Goal: Communication & Community: Answer question/provide support

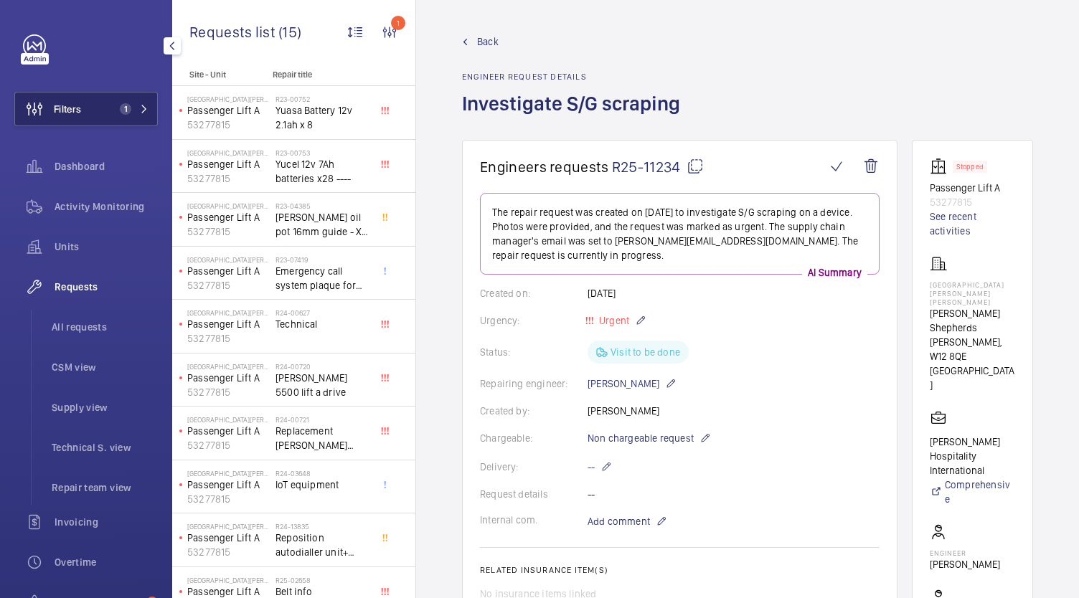
click at [74, 98] on span "Filters" at bounding box center [48, 109] width 66 height 34
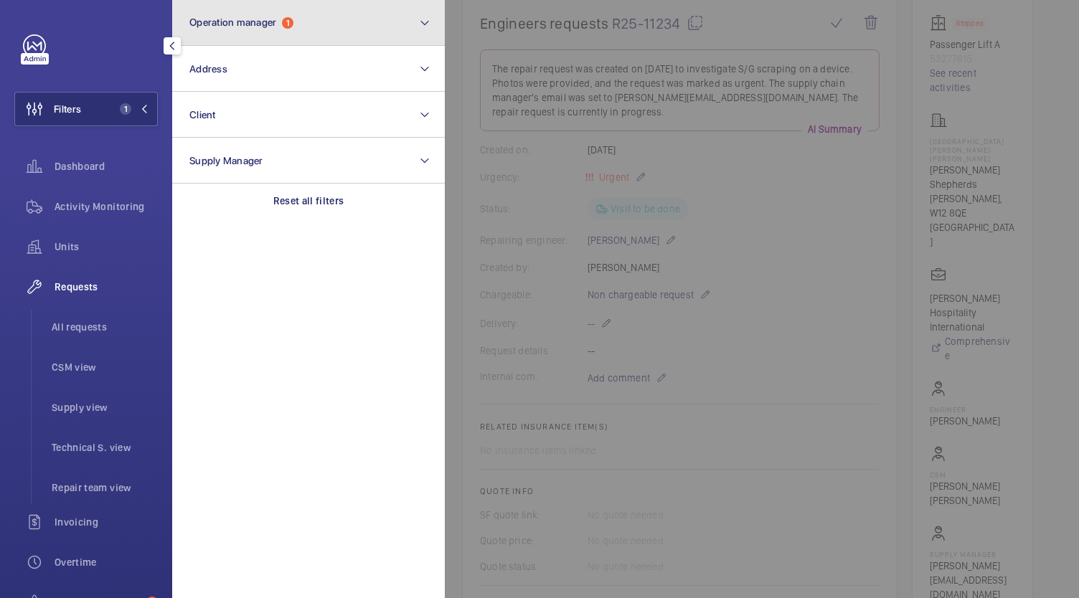
click at [316, 32] on button "Operation manager 1" at bounding box center [308, 23] width 273 height 46
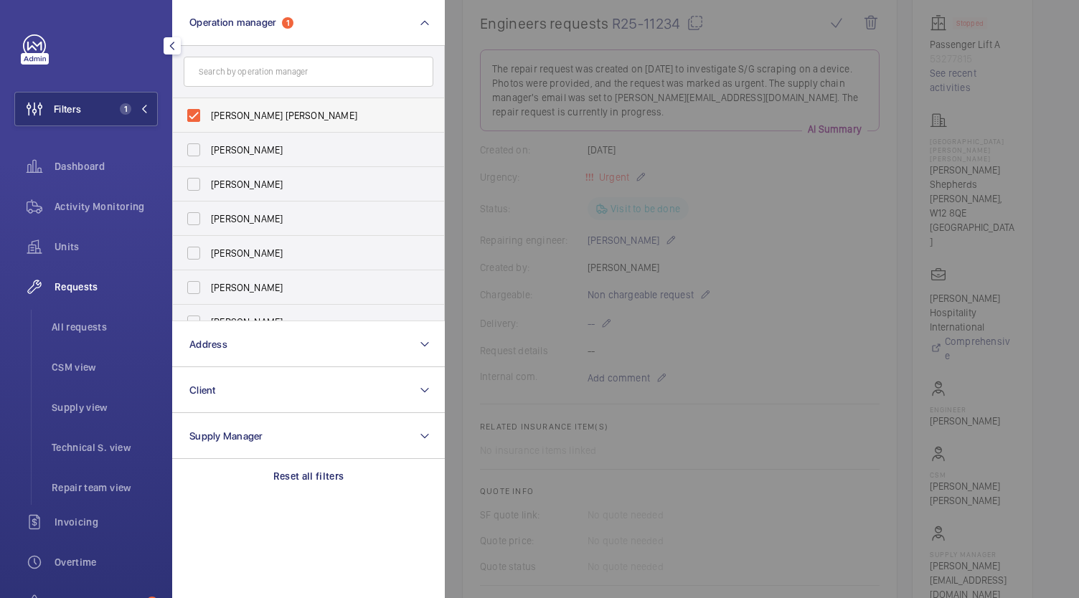
click at [199, 111] on label "[PERSON_NAME] [PERSON_NAME]" at bounding box center [298, 115] width 250 height 34
click at [199, 111] on input "[PERSON_NAME] [PERSON_NAME]" at bounding box center [193, 115] width 29 height 29
checkbox input "false"
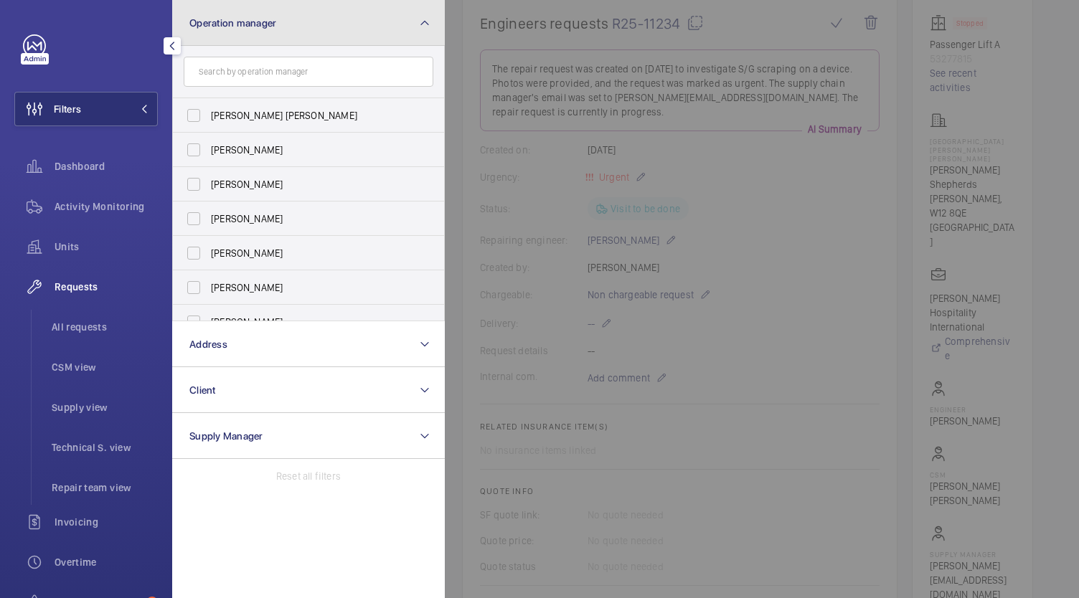
click at [275, 28] on span "Operation manager" at bounding box center [232, 22] width 87 height 11
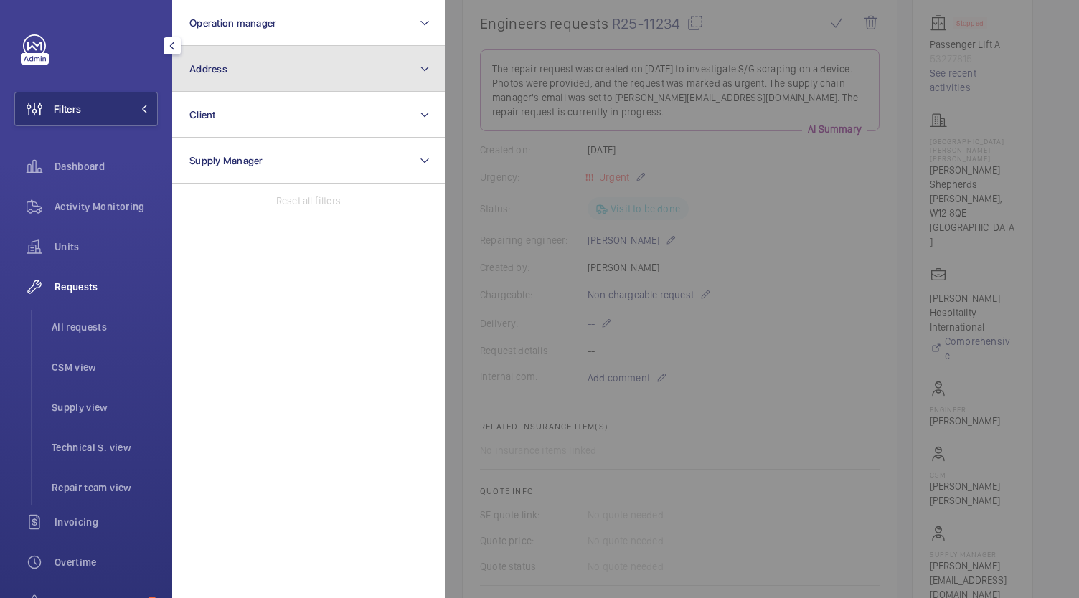
click at [242, 71] on button "Address" at bounding box center [308, 69] width 273 height 46
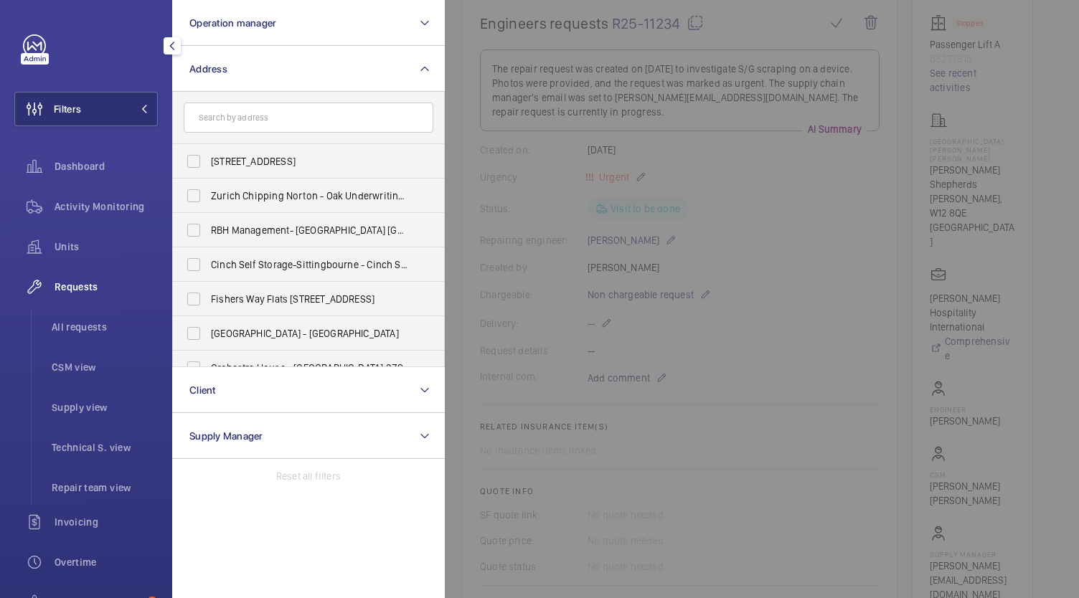
click at [244, 119] on input "text" at bounding box center [309, 118] width 250 height 30
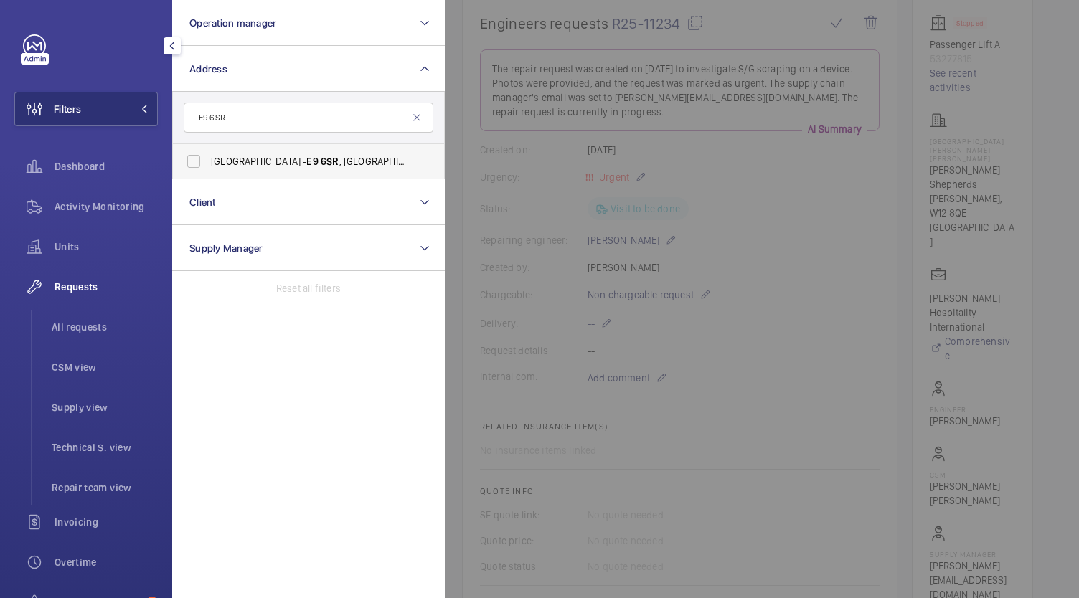
type input "E9 6SR"
click at [199, 169] on label "[GEOGRAPHIC_DATA] - [GEOGRAPHIC_DATA]" at bounding box center [298, 161] width 250 height 34
click at [199, 169] on input "[GEOGRAPHIC_DATA] - [GEOGRAPHIC_DATA]" at bounding box center [193, 161] width 29 height 29
checkbox input "true"
click at [113, 202] on span "Activity Monitoring" at bounding box center [106, 206] width 103 height 14
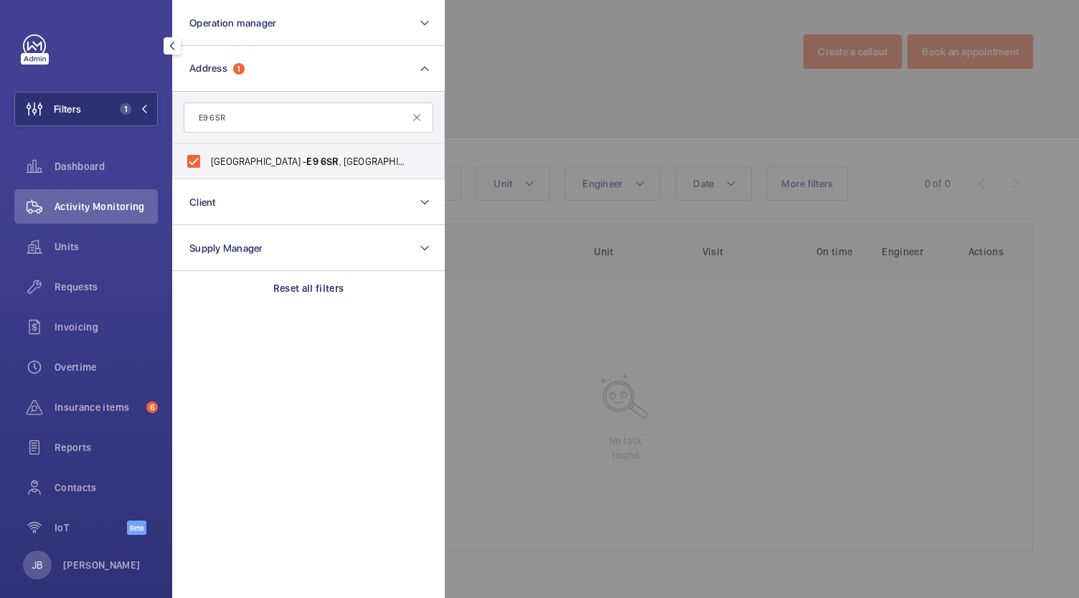
click at [590, 74] on div at bounding box center [984, 299] width 1079 height 598
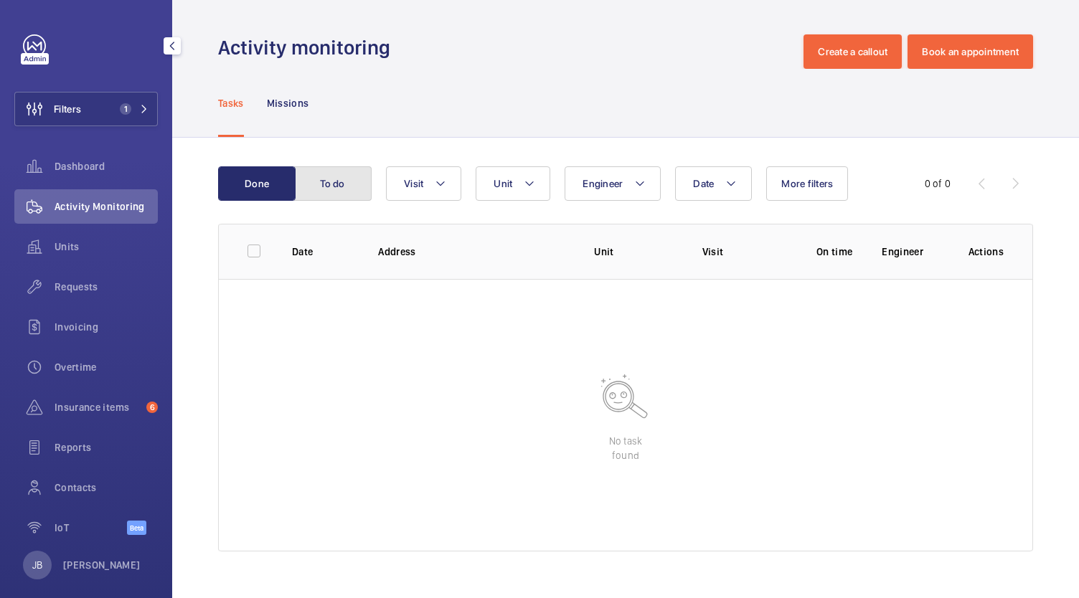
click at [330, 183] on button "To do" at bounding box center [332, 183] width 77 height 34
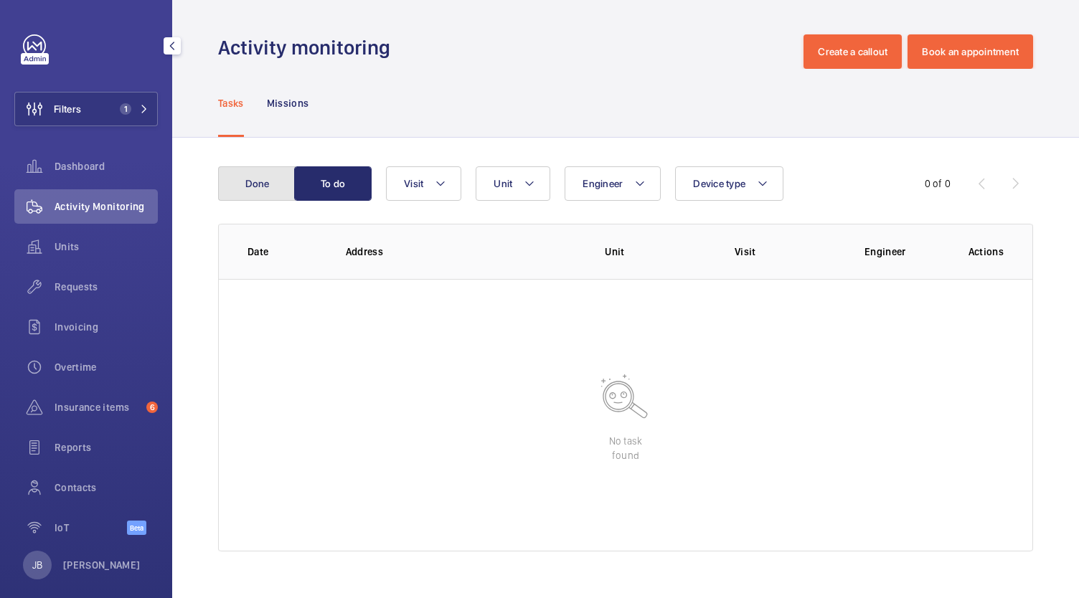
click at [245, 184] on button "Done" at bounding box center [256, 183] width 77 height 34
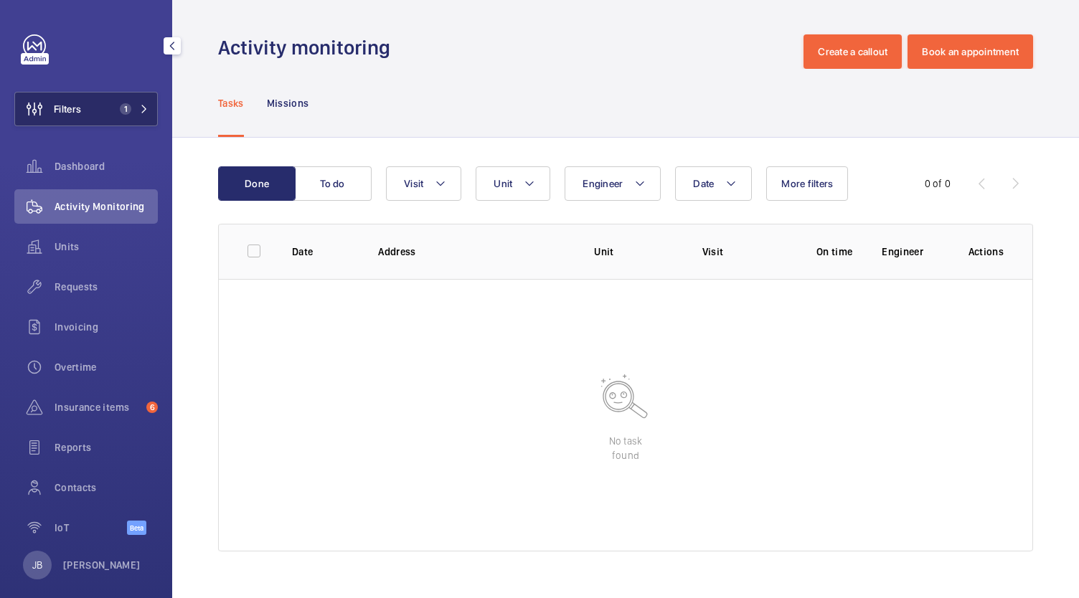
click at [105, 118] on button "Filters 1" at bounding box center [85, 109] width 143 height 34
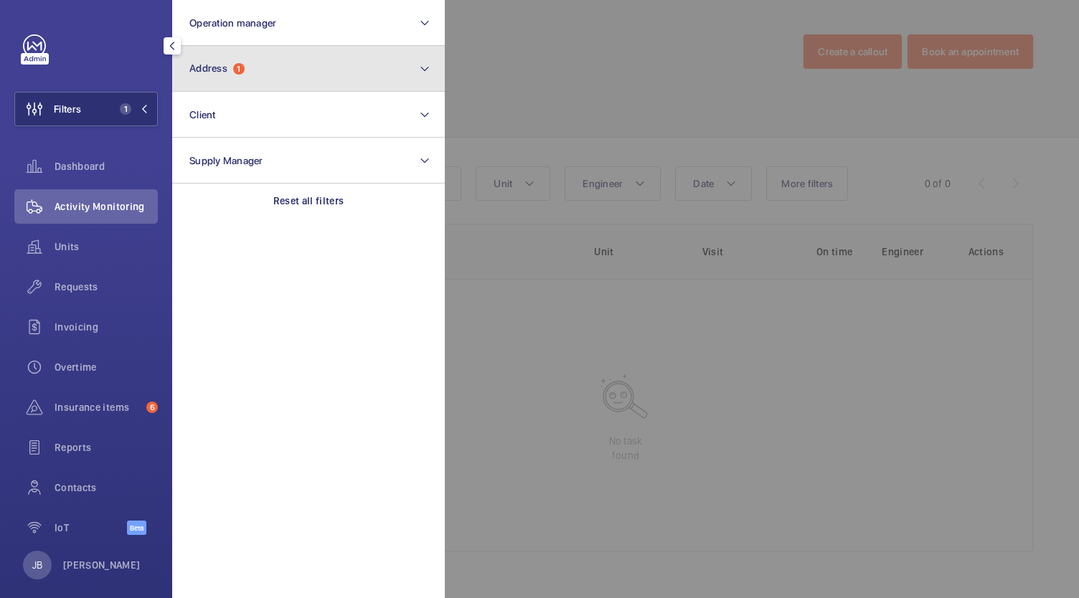
click at [304, 73] on button "Address 1" at bounding box center [308, 69] width 273 height 46
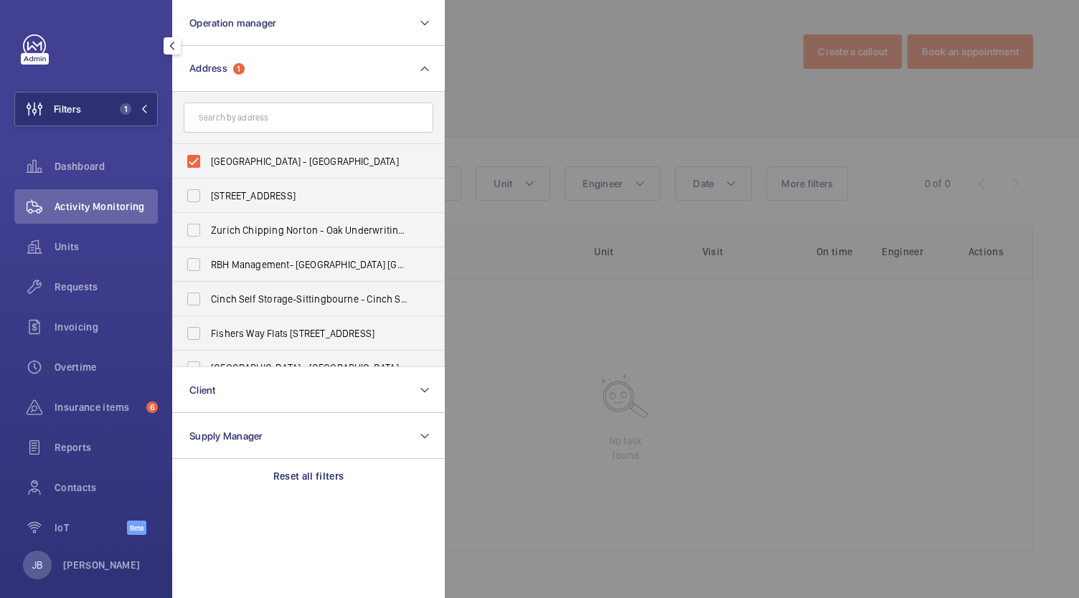
click at [271, 119] on input "text" at bounding box center [309, 118] width 250 height 30
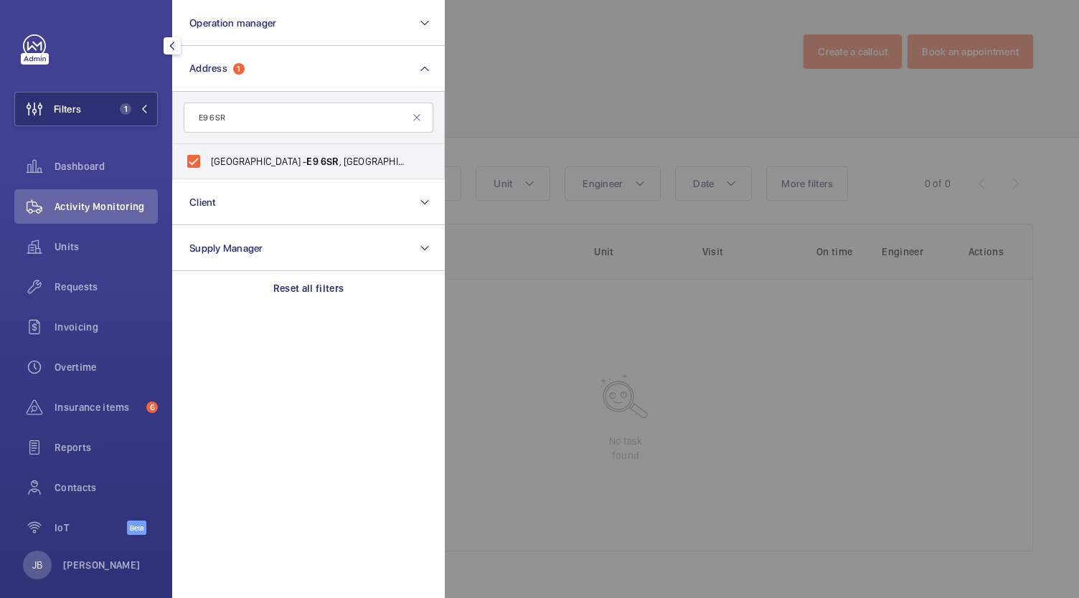
drag, startPoint x: 273, startPoint y: 122, endPoint x: 179, endPoint y: 117, distance: 94.1
click at [179, 117] on form "E9 6SR" at bounding box center [308, 118] width 271 height 52
click at [243, 123] on input "E9 6SR" at bounding box center [309, 118] width 250 height 30
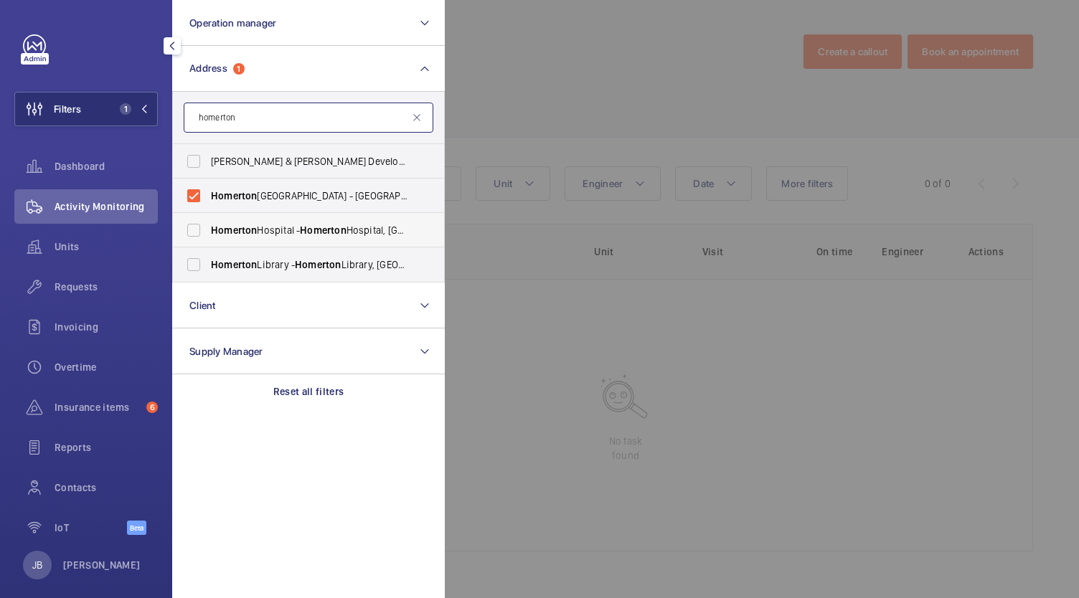
type input "homerton"
click at [193, 233] on label "[GEOGRAPHIC_DATA] - [GEOGRAPHIC_DATA], [GEOGRAPHIC_DATA]" at bounding box center [298, 230] width 250 height 34
click at [193, 233] on input "[GEOGRAPHIC_DATA] - [GEOGRAPHIC_DATA], [GEOGRAPHIC_DATA]" at bounding box center [193, 230] width 29 height 29
checkbox input "true"
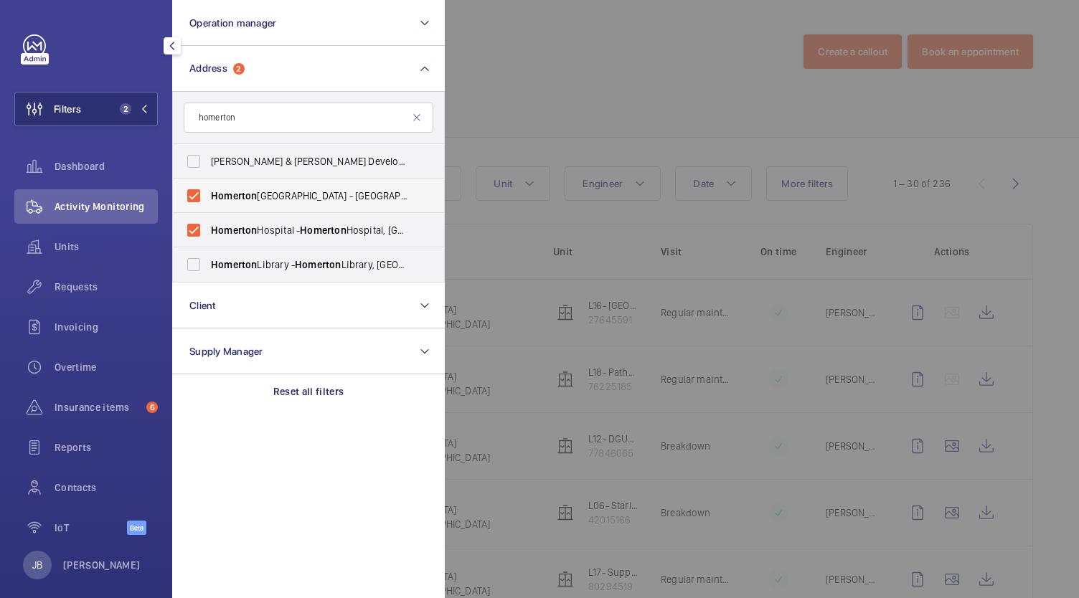
click at [195, 199] on label "[GEOGRAPHIC_DATA] - [GEOGRAPHIC_DATA]" at bounding box center [298, 196] width 250 height 34
click at [195, 199] on input "[GEOGRAPHIC_DATA] - [GEOGRAPHIC_DATA]" at bounding box center [193, 196] width 29 height 29
checkbox input "false"
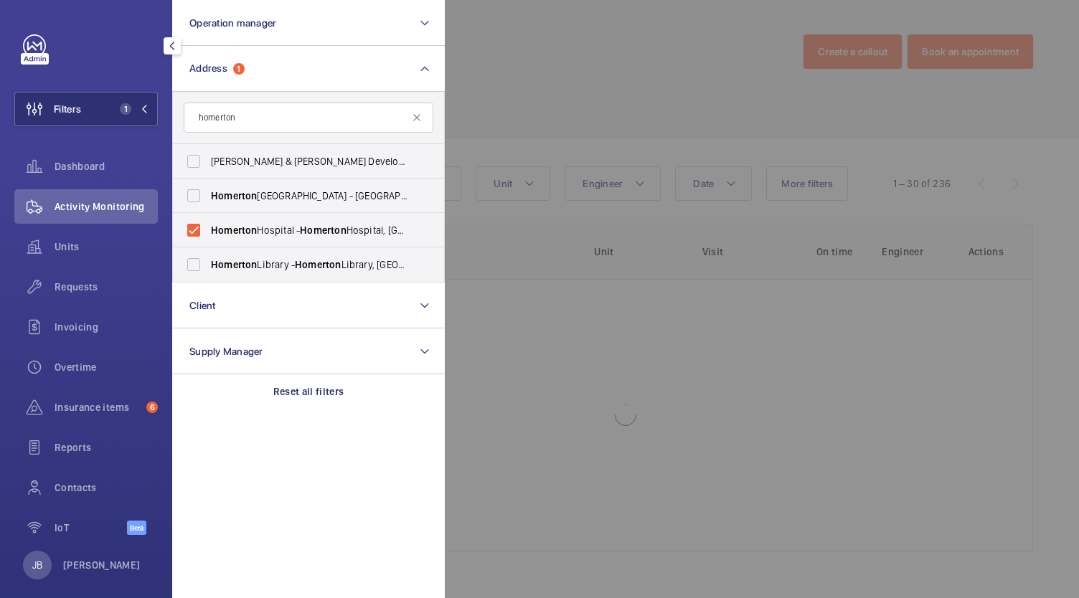
click at [595, 71] on div at bounding box center [984, 299] width 1079 height 598
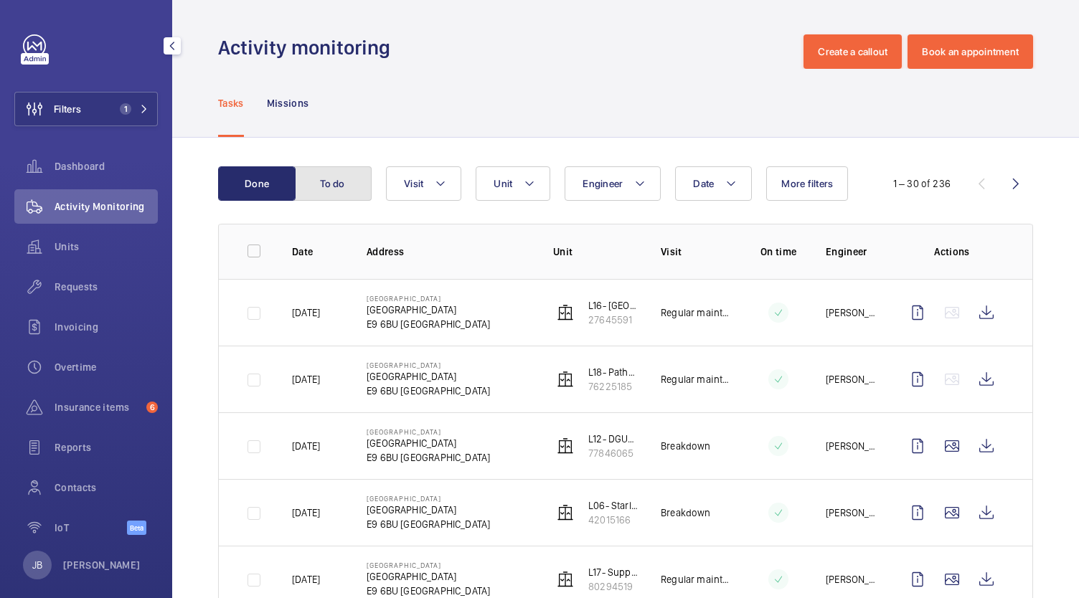
click at [350, 182] on button "To do" at bounding box center [332, 183] width 77 height 34
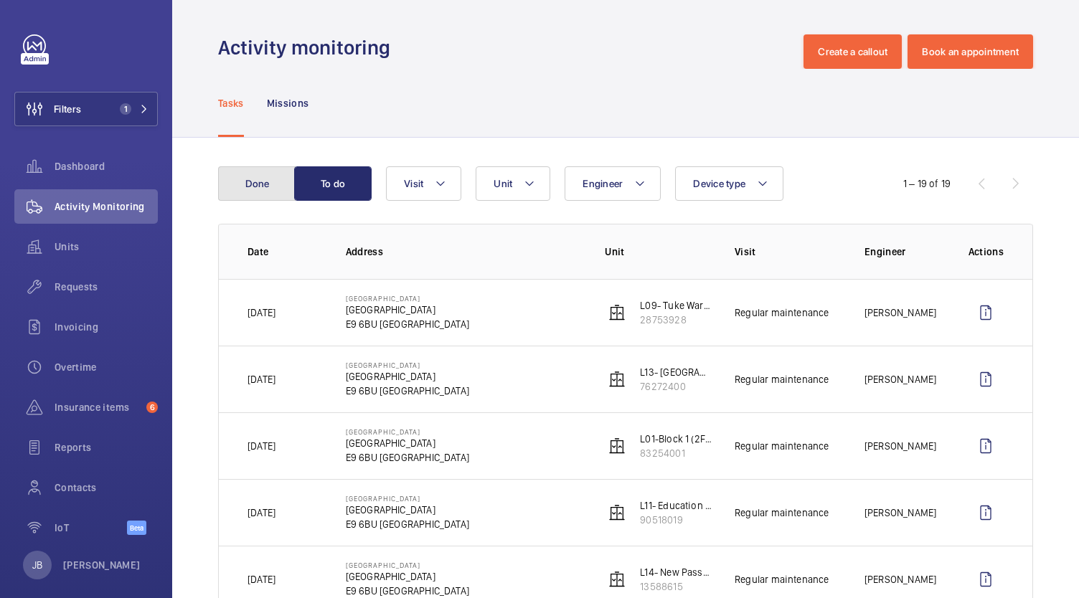
click at [276, 180] on button "Done" at bounding box center [256, 183] width 77 height 34
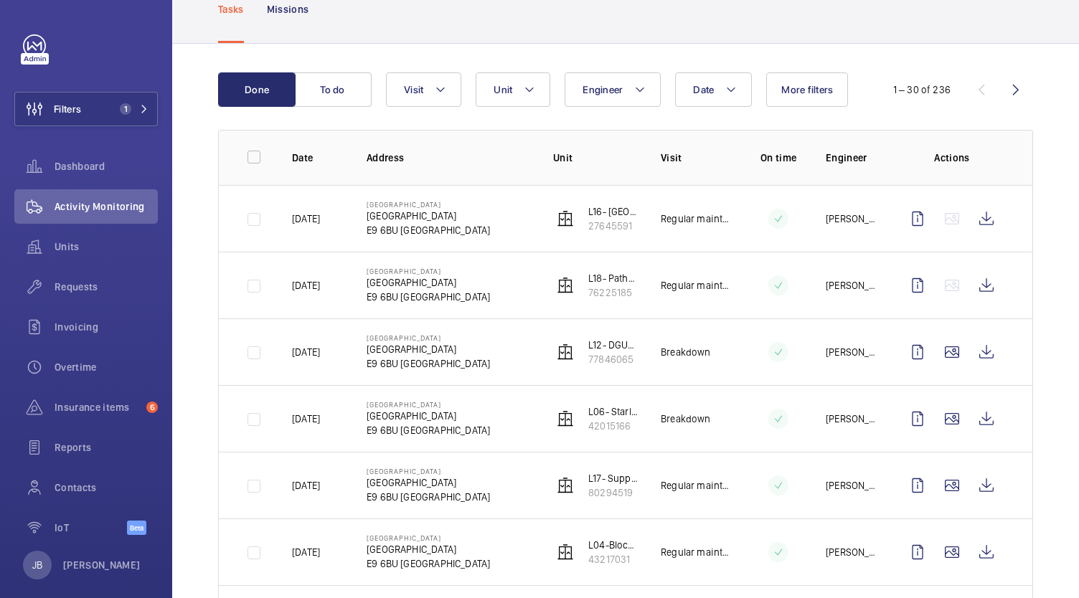
scroll to position [72, 0]
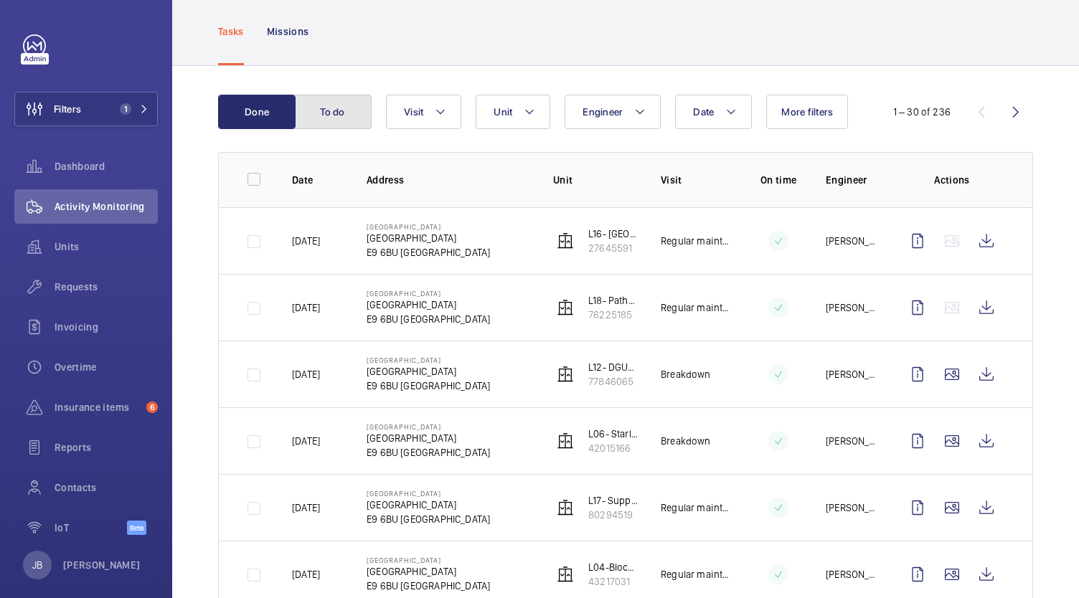
click at [343, 109] on button "To do" at bounding box center [332, 112] width 77 height 34
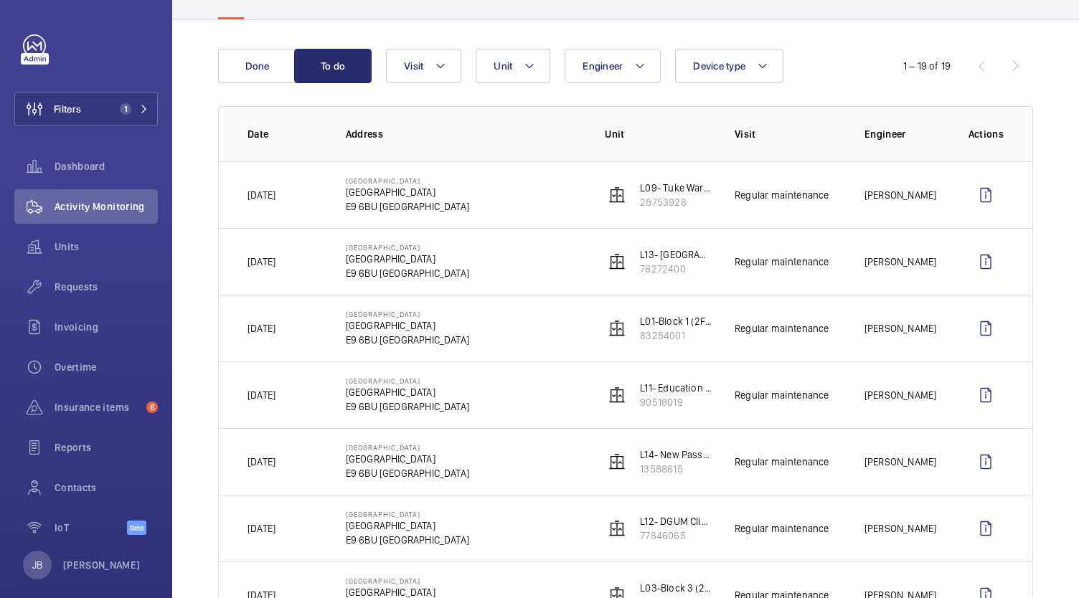
scroll to position [46, 0]
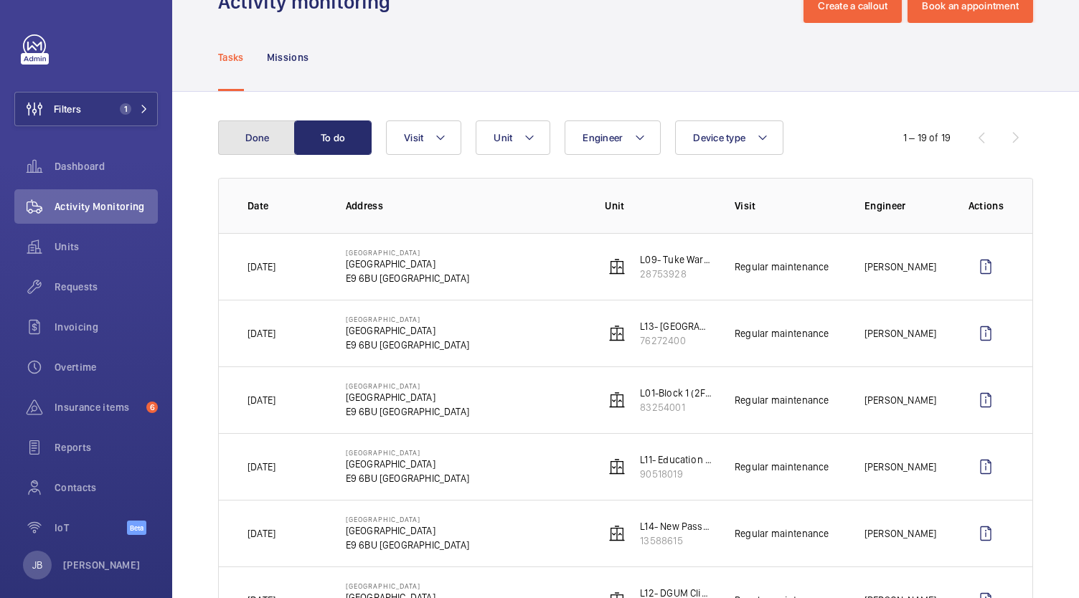
click at [265, 144] on button "Done" at bounding box center [256, 138] width 77 height 34
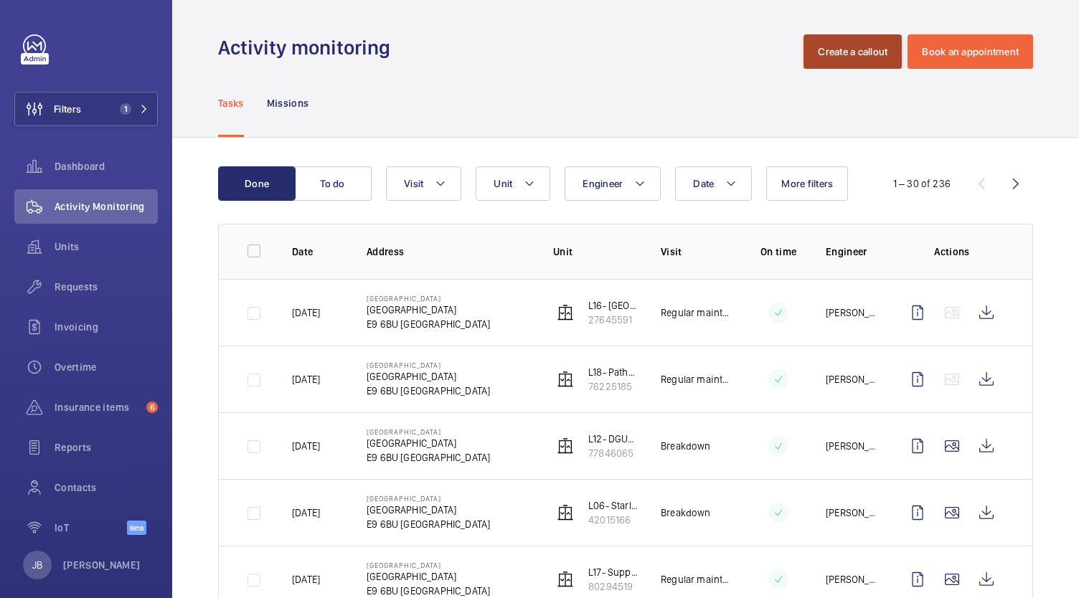
click at [838, 58] on button "Create a callout" at bounding box center [853, 51] width 98 height 34
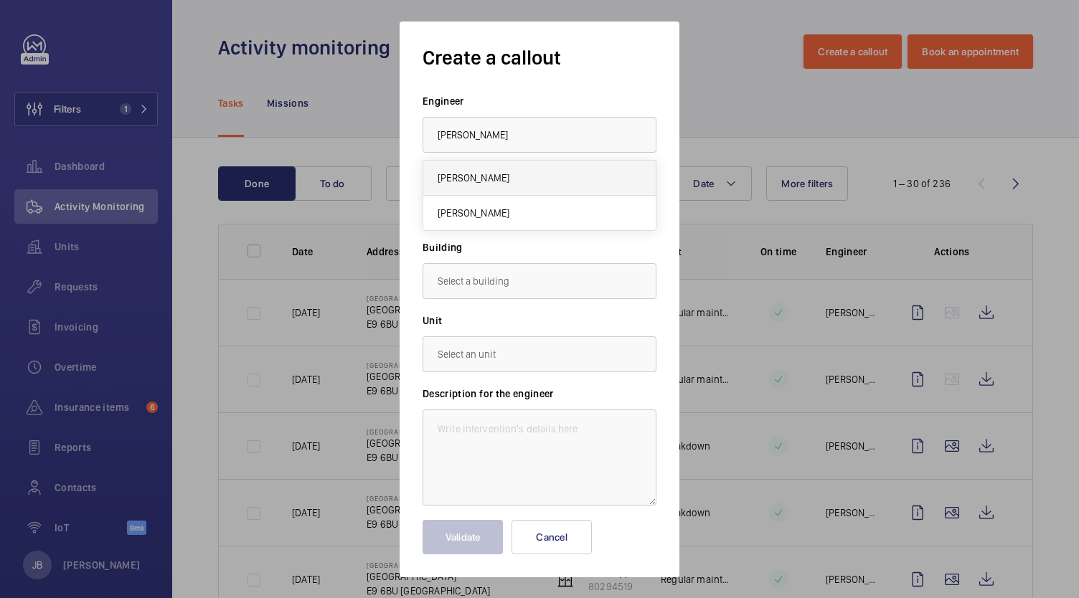
click at [486, 181] on mat-option "[PERSON_NAME]" at bounding box center [539, 178] width 232 height 35
type input "[PERSON_NAME]"
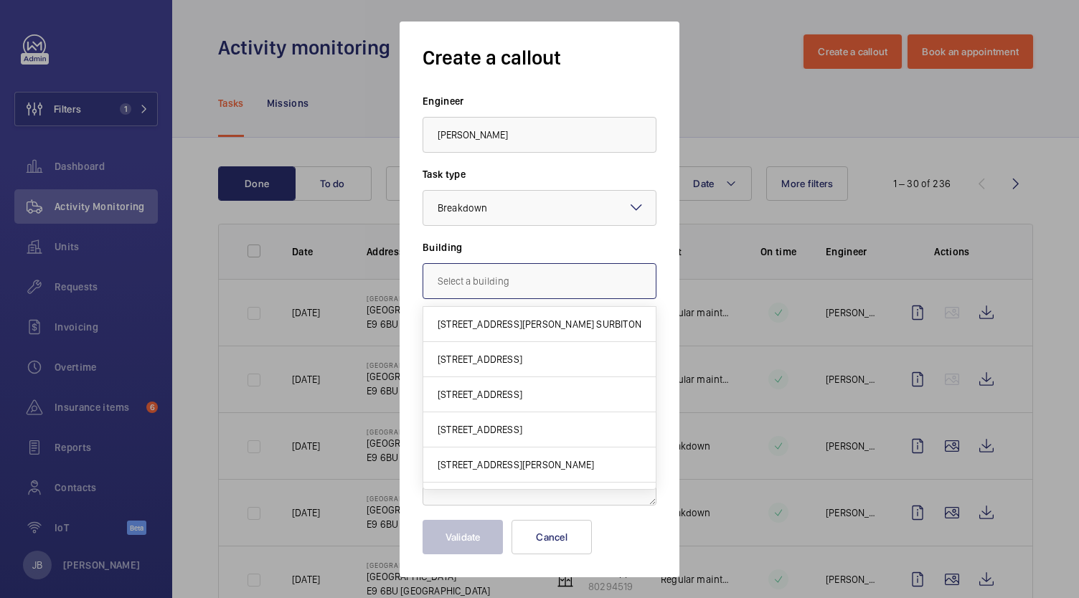
click at [516, 275] on input "text" at bounding box center [540, 281] width 234 height 36
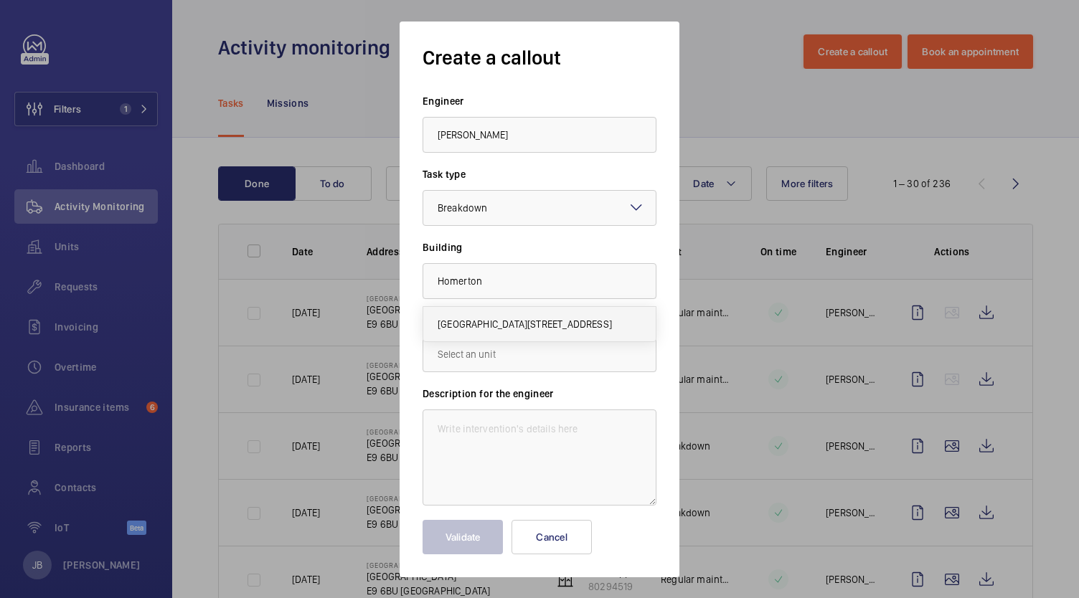
click at [509, 325] on span "[GEOGRAPHIC_DATA][STREET_ADDRESS]" at bounding box center [525, 324] width 174 height 14
type input "[GEOGRAPHIC_DATA][STREET_ADDRESS]"
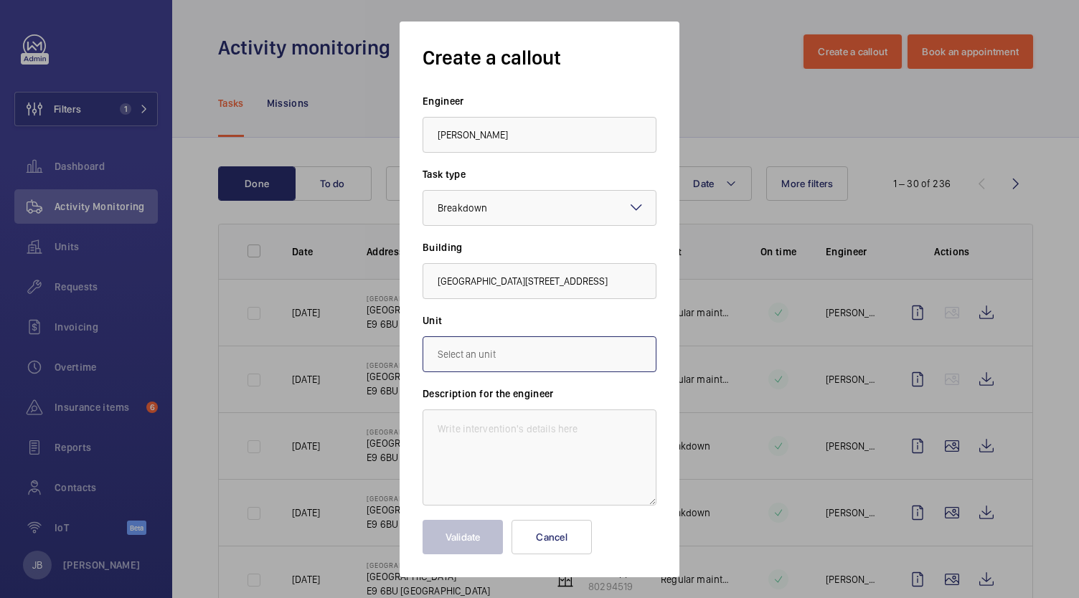
click at [489, 353] on input "text" at bounding box center [540, 354] width 234 height 36
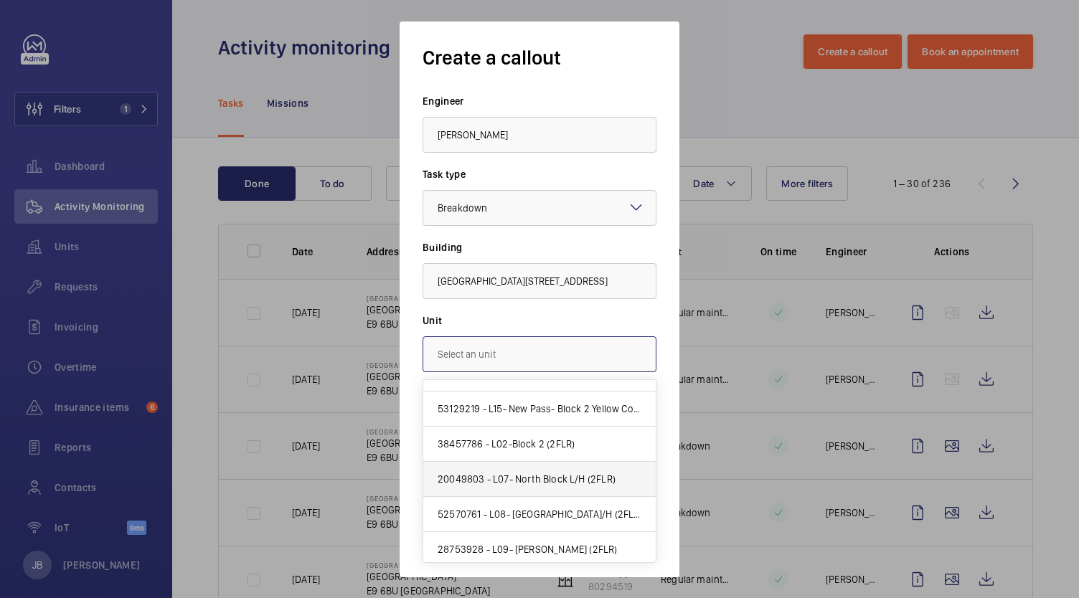
scroll to position [430, 0]
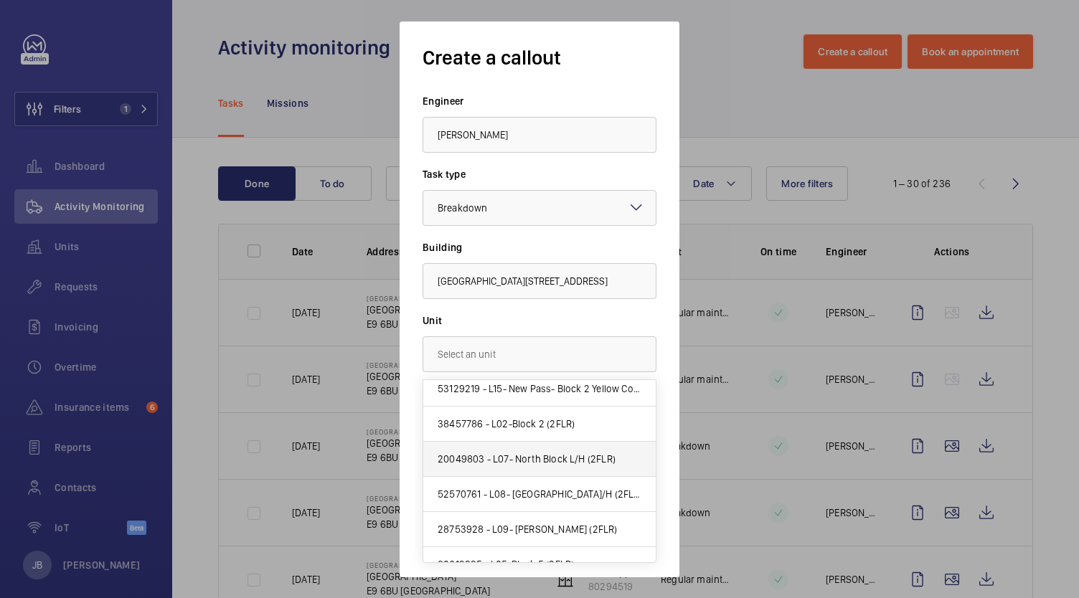
click at [530, 461] on span "20049803 - L07- North Block L/H (2FLR)" at bounding box center [527, 459] width 178 height 14
type input "20049803 - L07- North Block L/H (2FLR)"
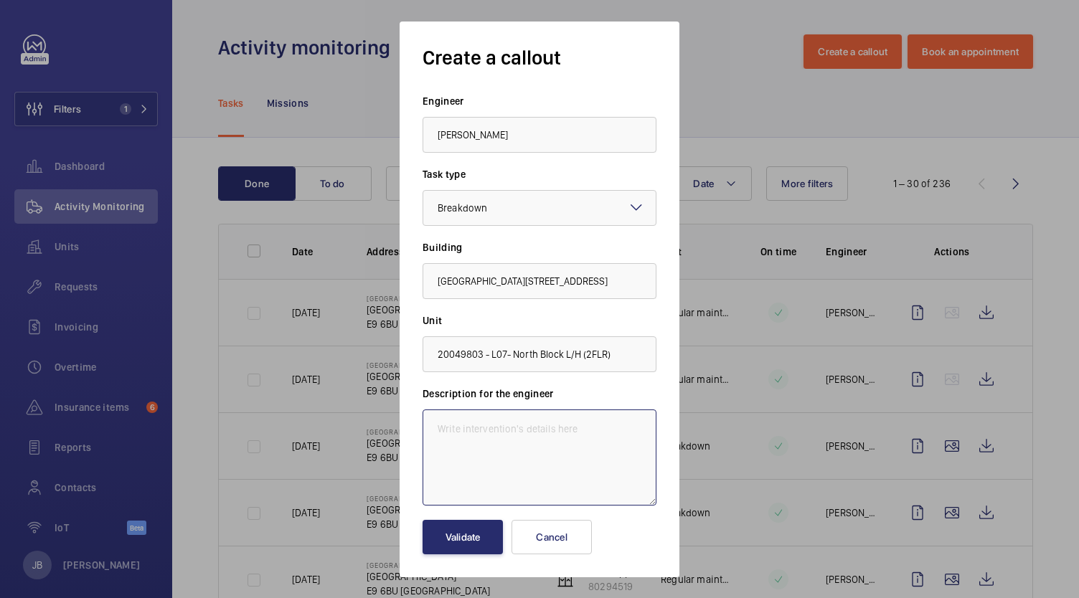
click at [515, 448] on textarea at bounding box center [540, 458] width 234 height 96
type textarea "[PERSON_NAME]"
